Goal: Navigation & Orientation: Find specific page/section

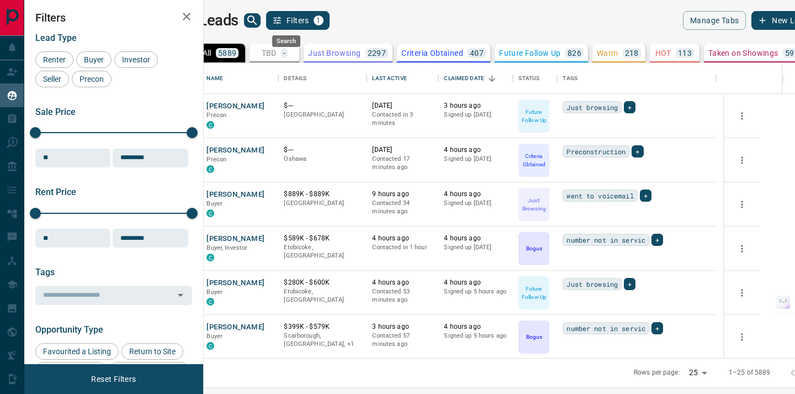
click at [261, 20] on button "search button" at bounding box center [252, 20] width 17 height 14
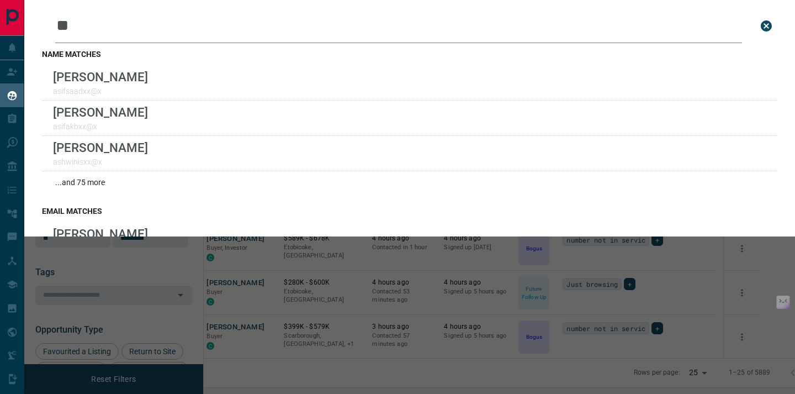
type input "*"
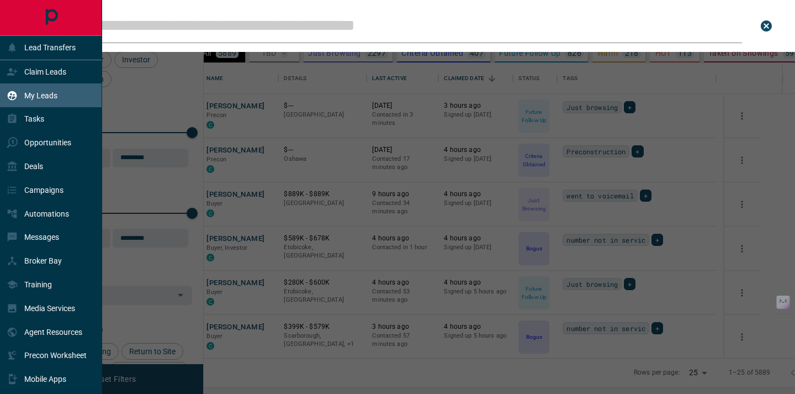
click at [46, 18] on icon "Main Page" at bounding box center [51, 17] width 12 height 16
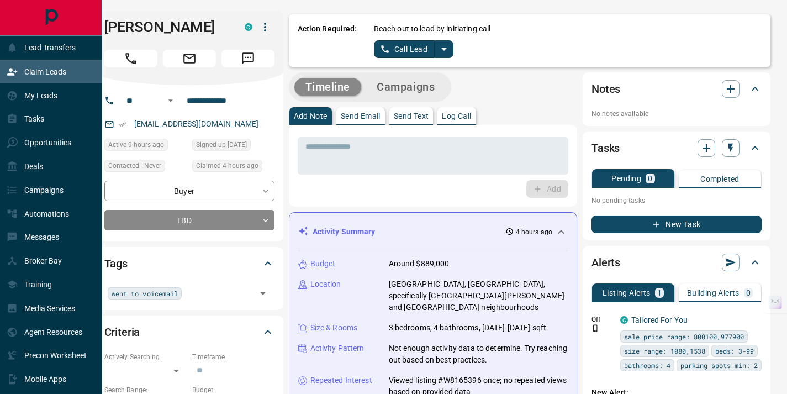
scroll to position [289, 551]
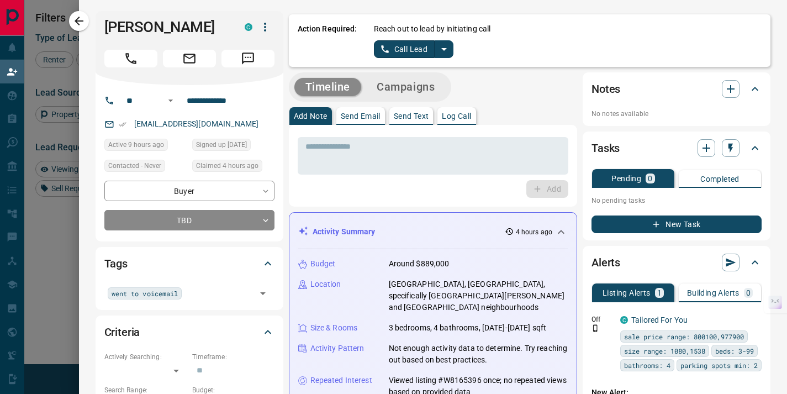
click at [77, 21] on icon "button" at bounding box center [79, 21] width 9 height 9
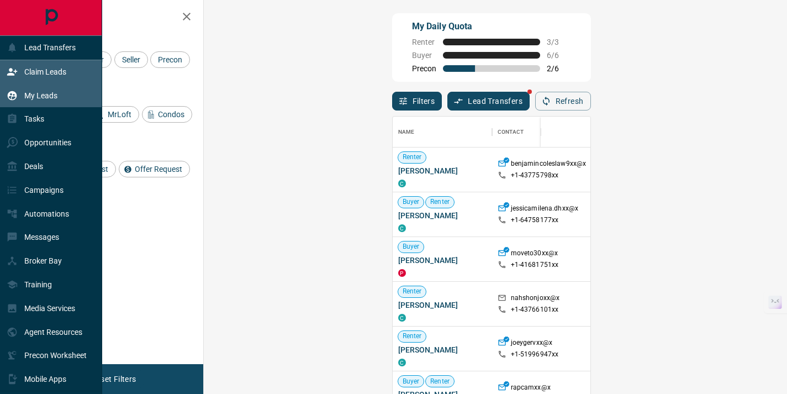
click at [26, 97] on p "My Leads" at bounding box center [40, 95] width 33 height 9
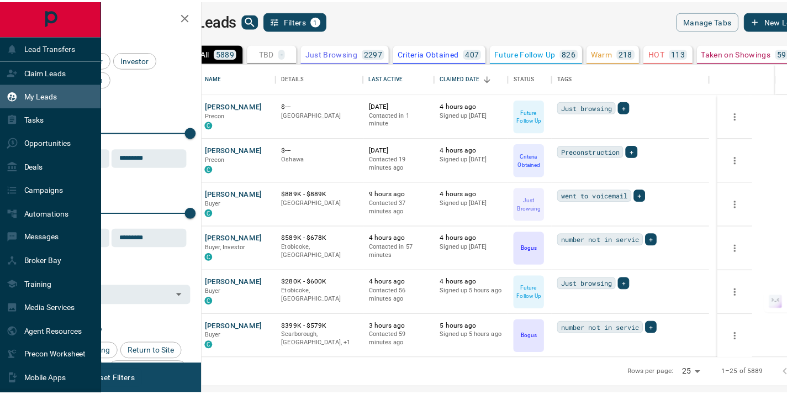
scroll to position [287, 578]
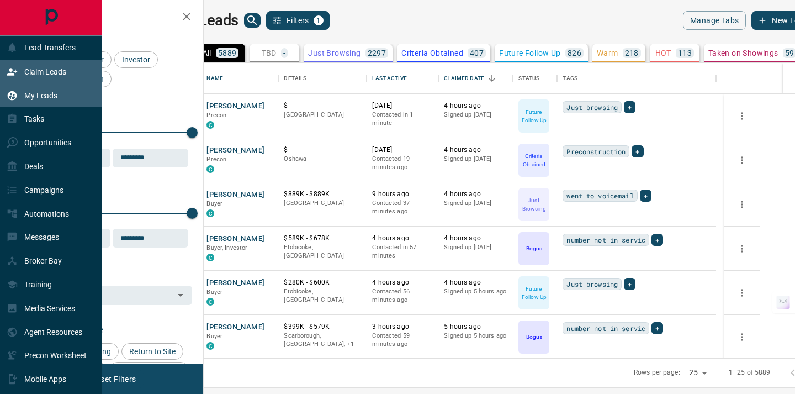
click at [42, 74] on p "Claim Leads" at bounding box center [45, 71] width 42 height 9
